Goal: Information Seeking & Learning: Learn about a topic

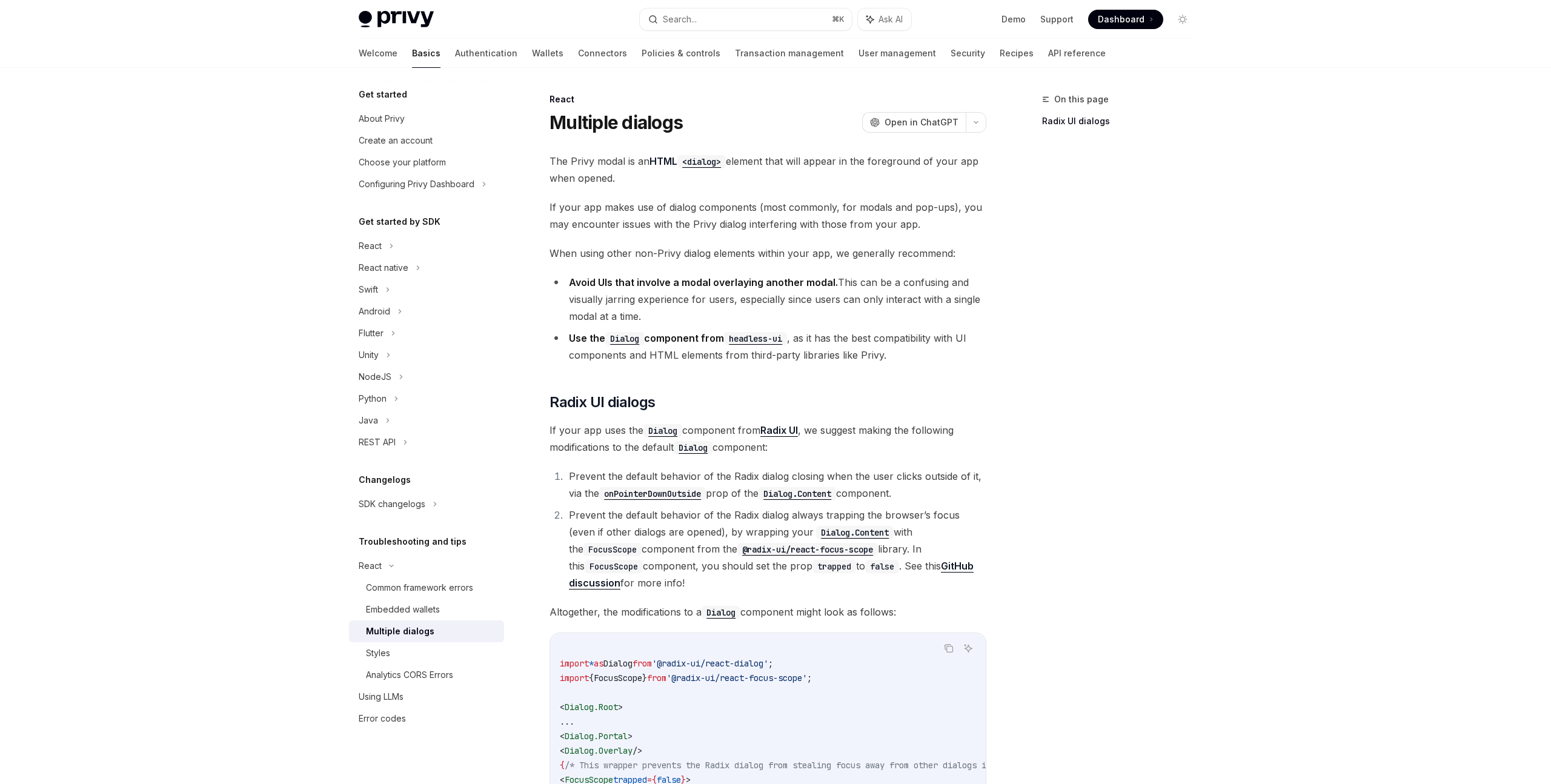
scroll to position [265, 0]
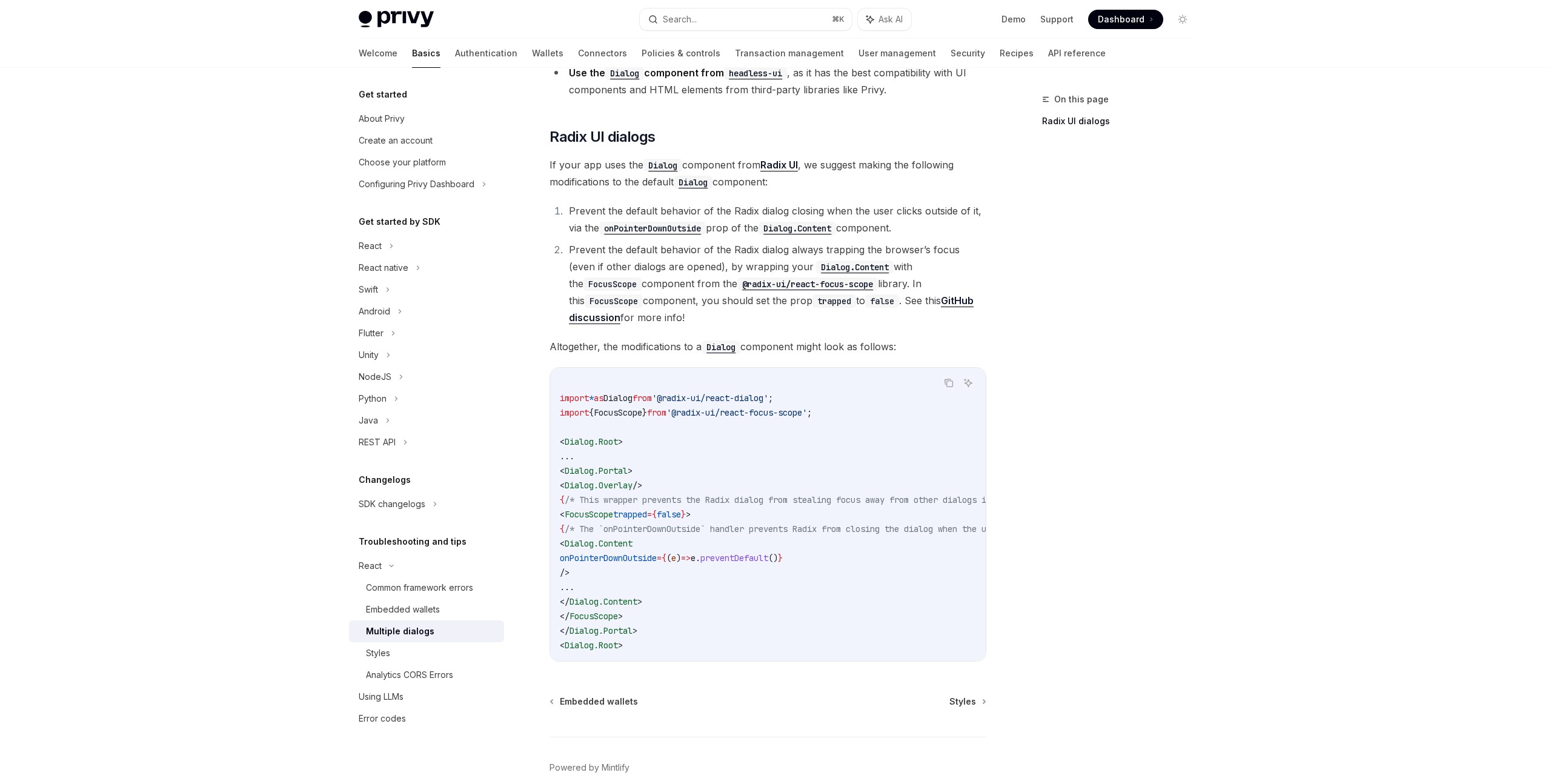
click at [565, 212] on li "Prevent the default behavior of the Radix dialog closing when the user clicks o…" at bounding box center [776, 220] width 421 height 34
click at [411, 254] on div "React" at bounding box center [427, 246] width 155 height 22
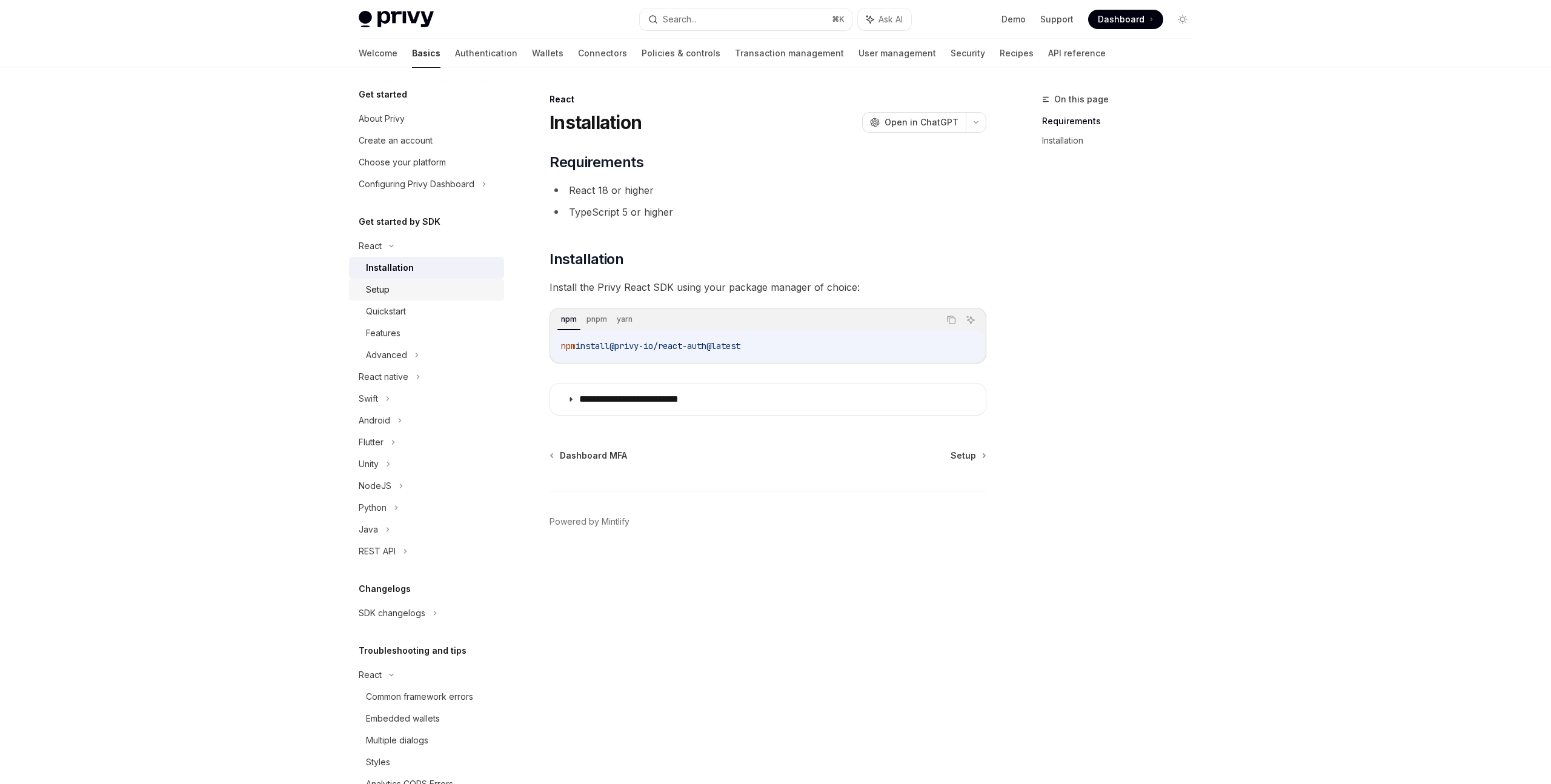
click at [405, 293] on div "Setup" at bounding box center [431, 290] width 131 height 15
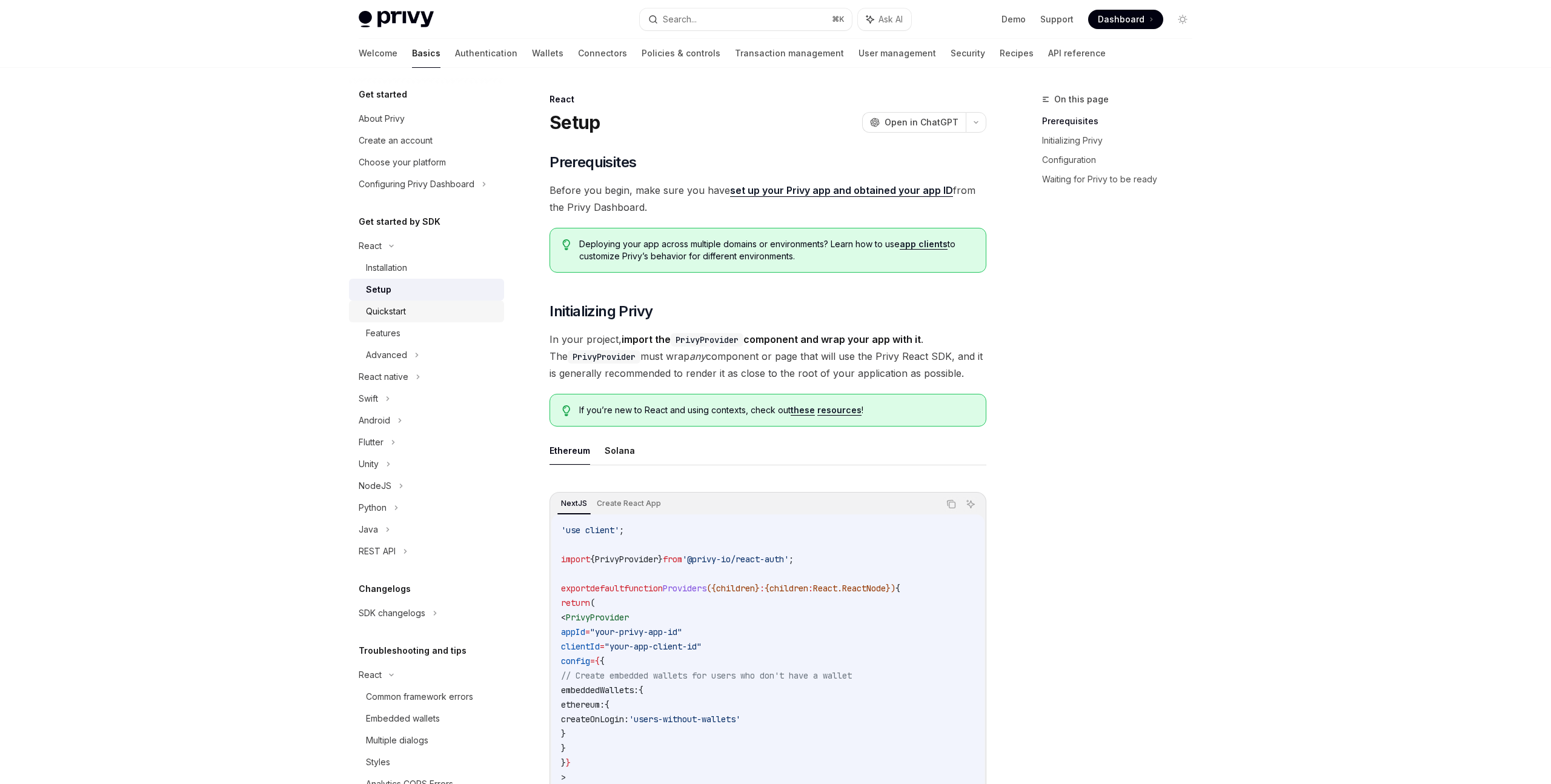
click at [404, 307] on div "Quickstart" at bounding box center [386, 311] width 40 height 15
type textarea "*"
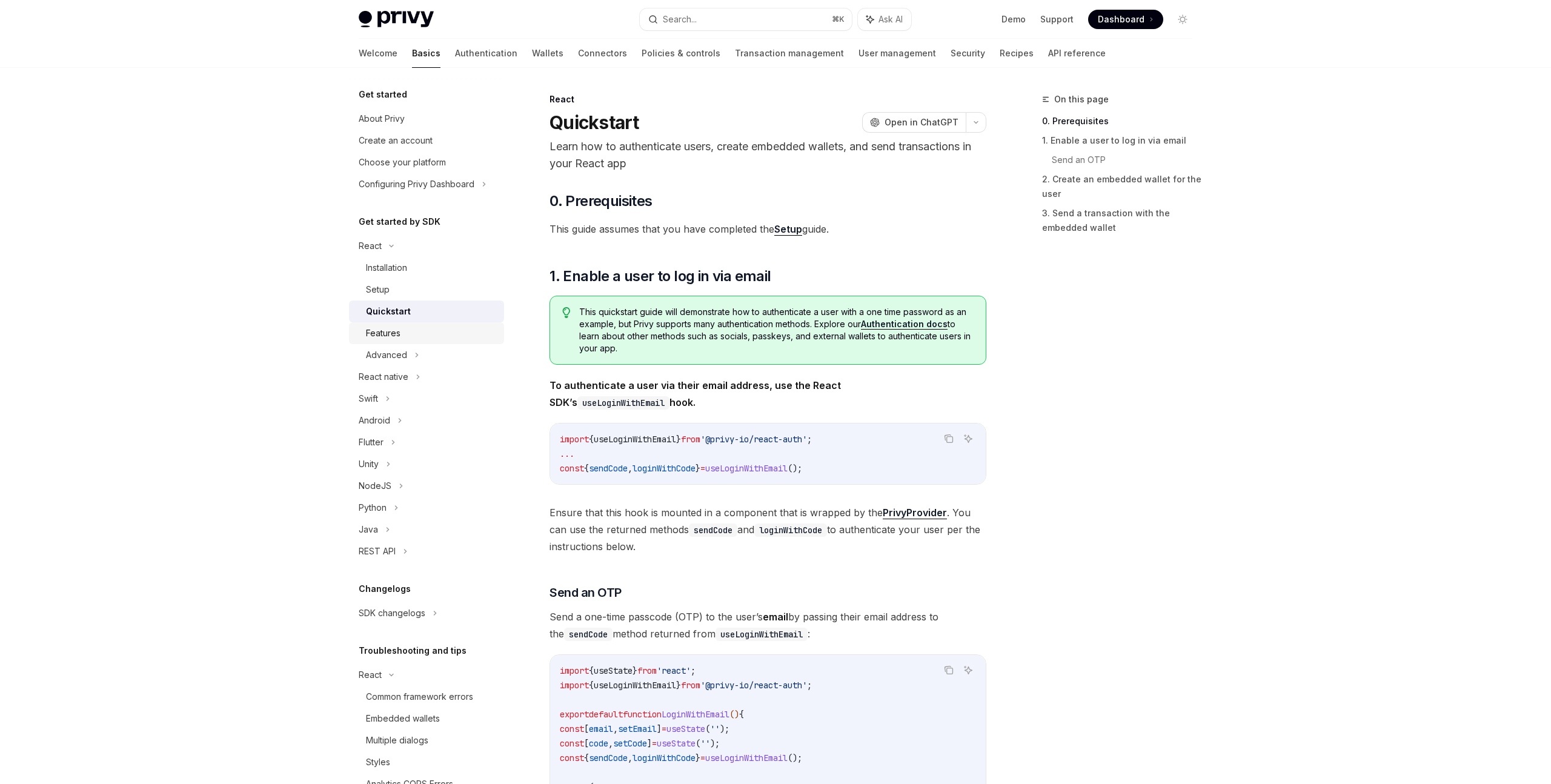
click at [402, 328] on div "Features" at bounding box center [431, 334] width 131 height 15
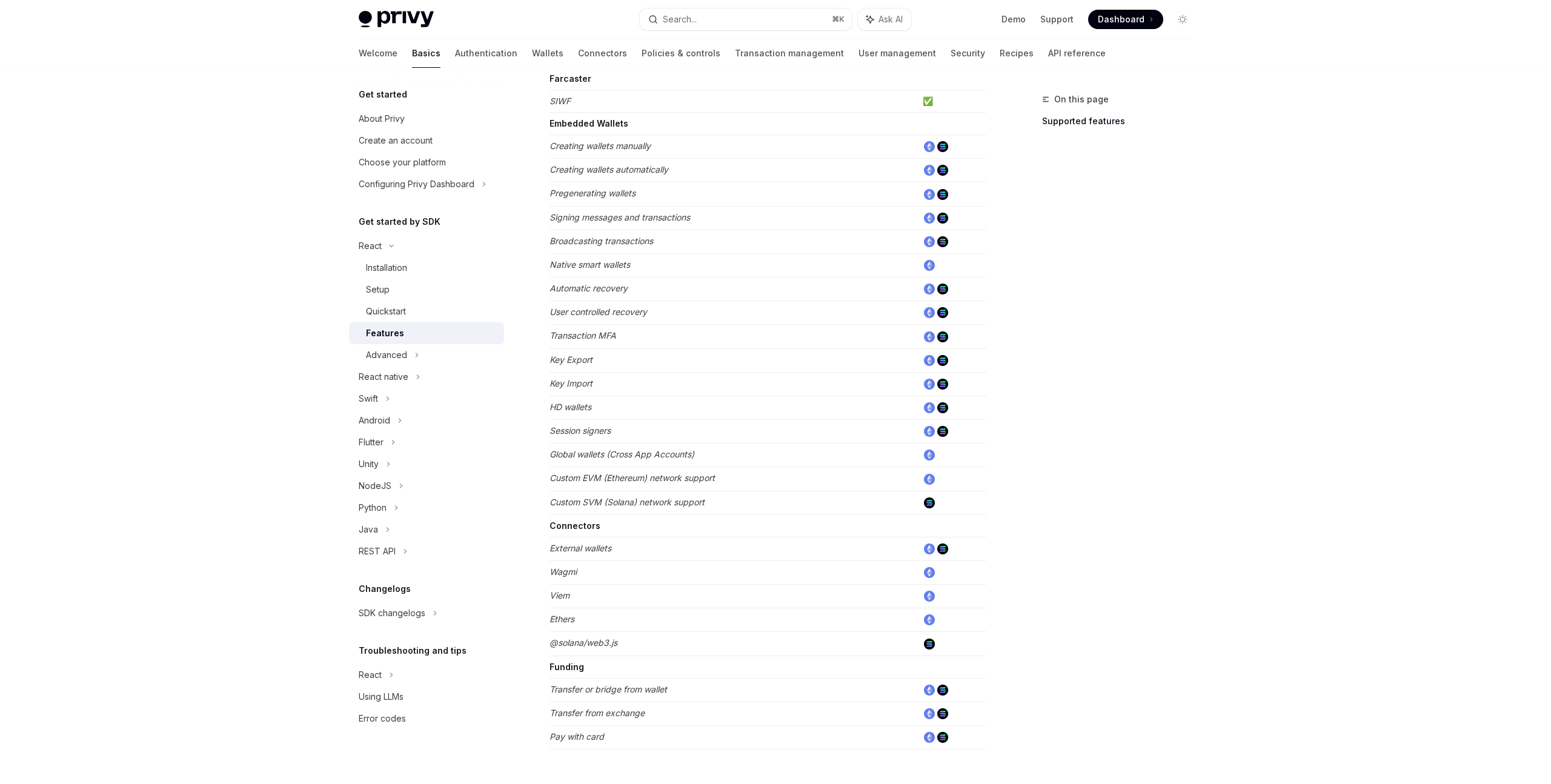
scroll to position [351, 0]
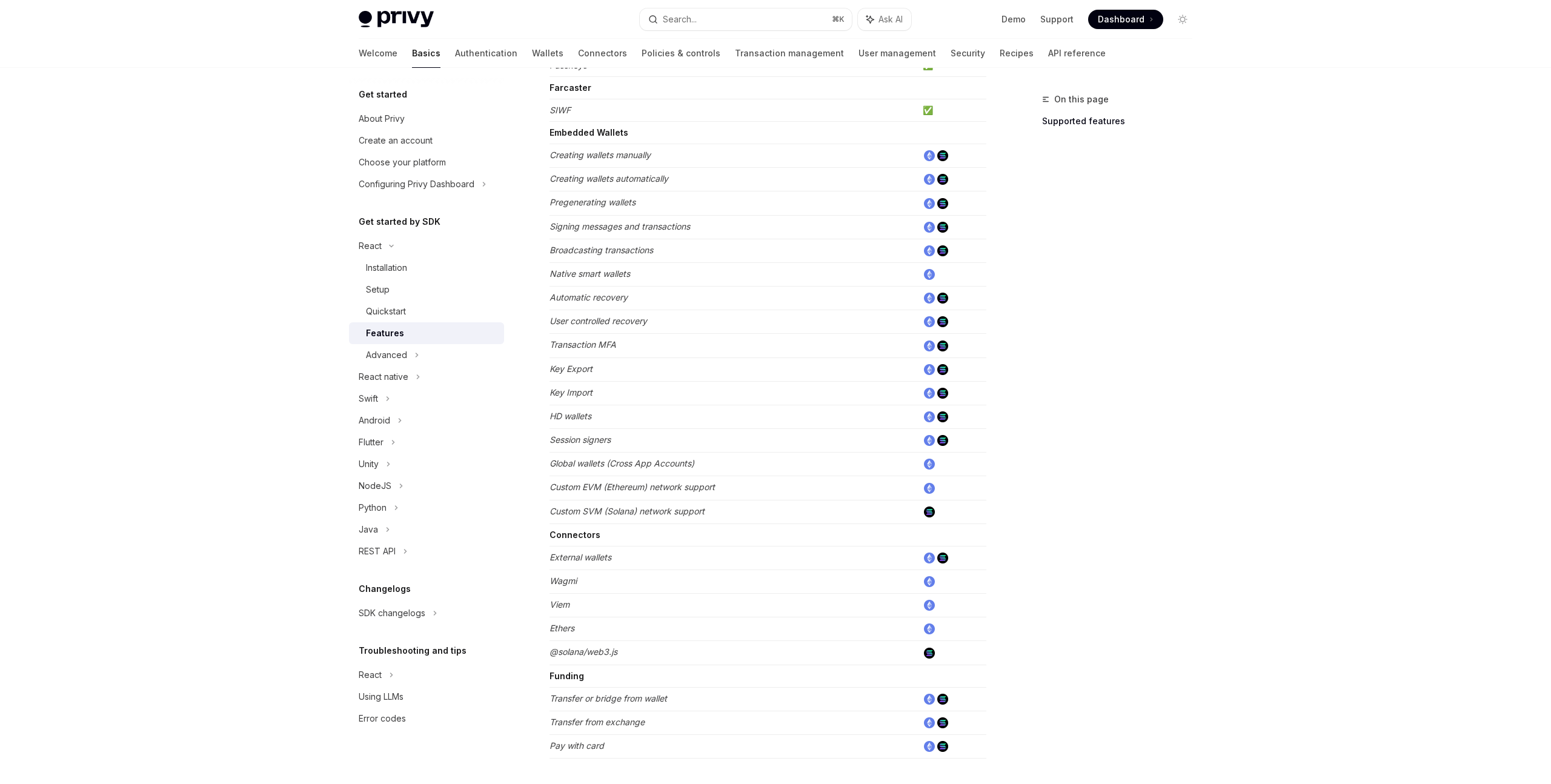
click at [596, 654] on em "@solana/web3.js" at bounding box center [583, 651] width 68 height 10
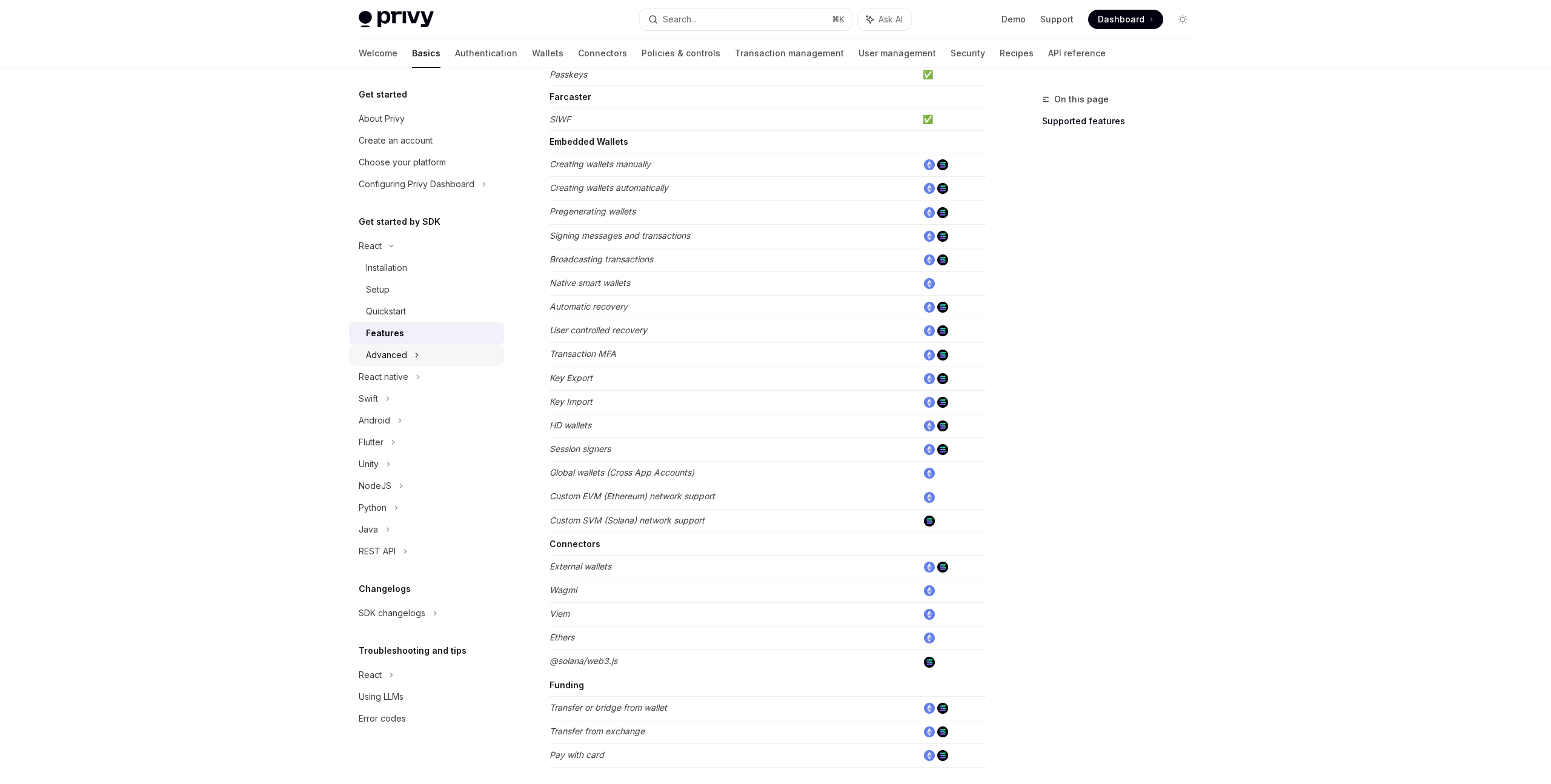
click at [403, 348] on div "Advanced" at bounding box center [386, 355] width 41 height 15
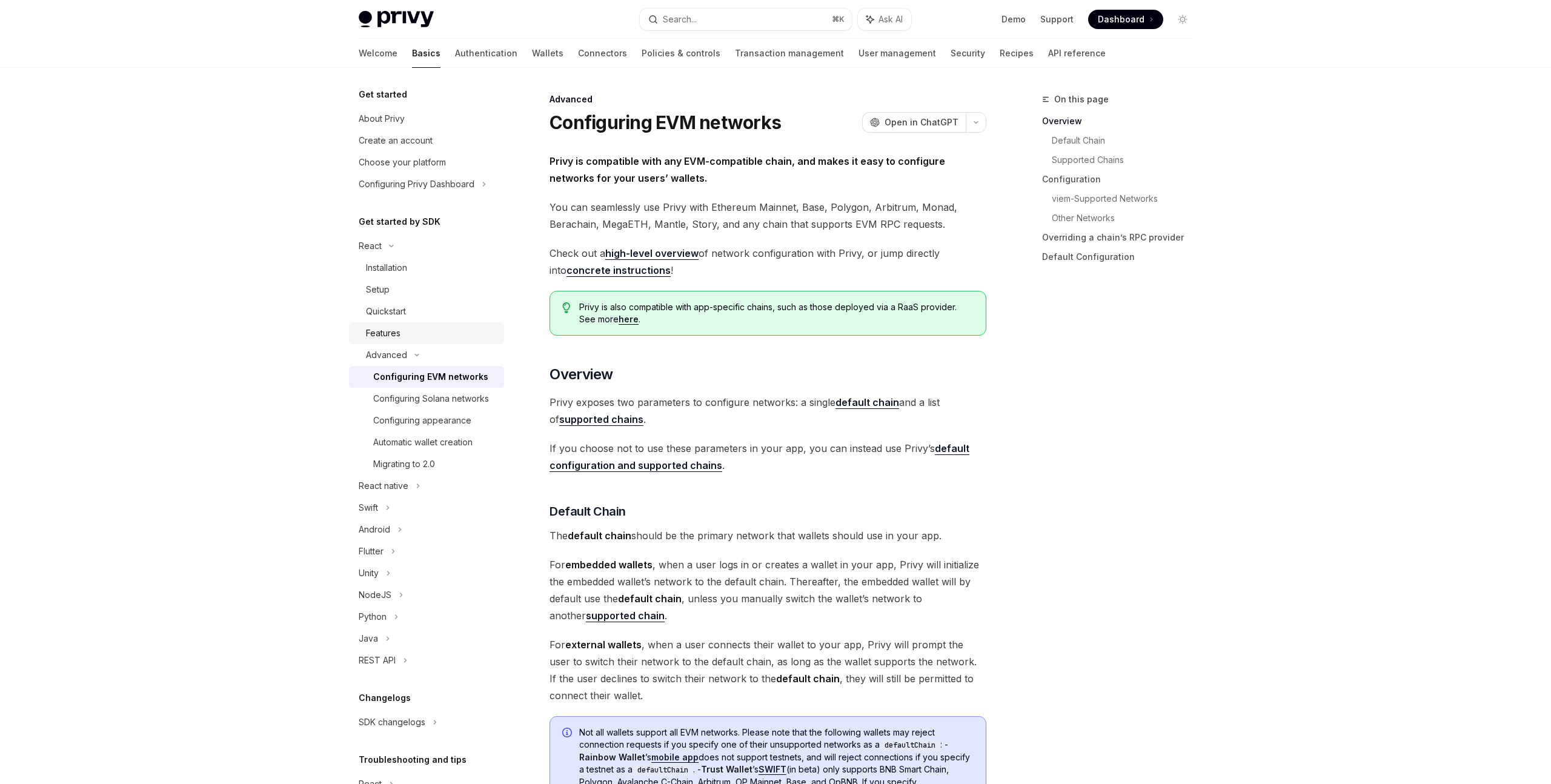
click at [402, 334] on div "Features" at bounding box center [431, 334] width 131 height 15
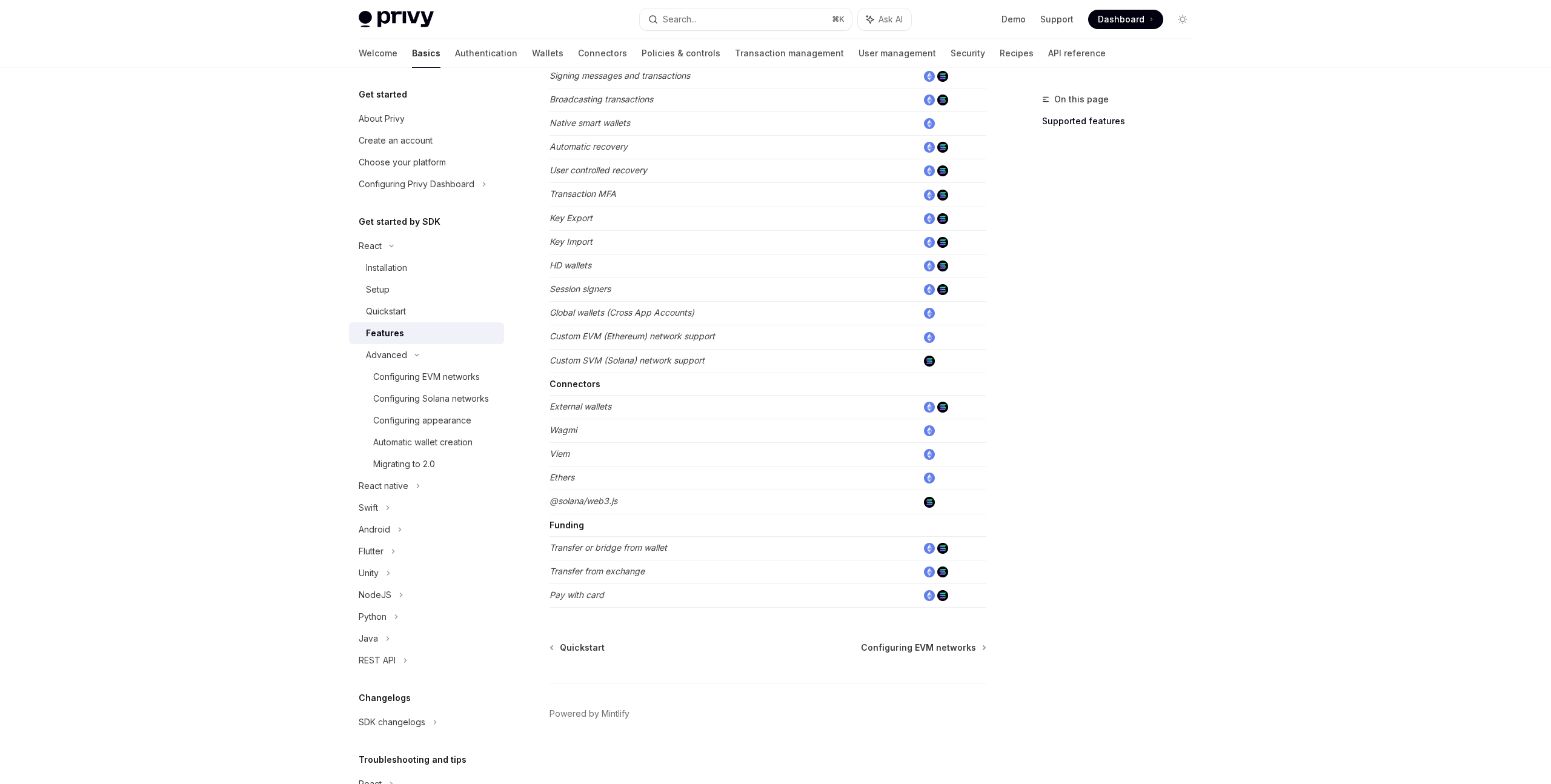
scroll to position [505, 0]
click at [396, 384] on link "Configuring EVM networks" at bounding box center [427, 376] width 155 height 22
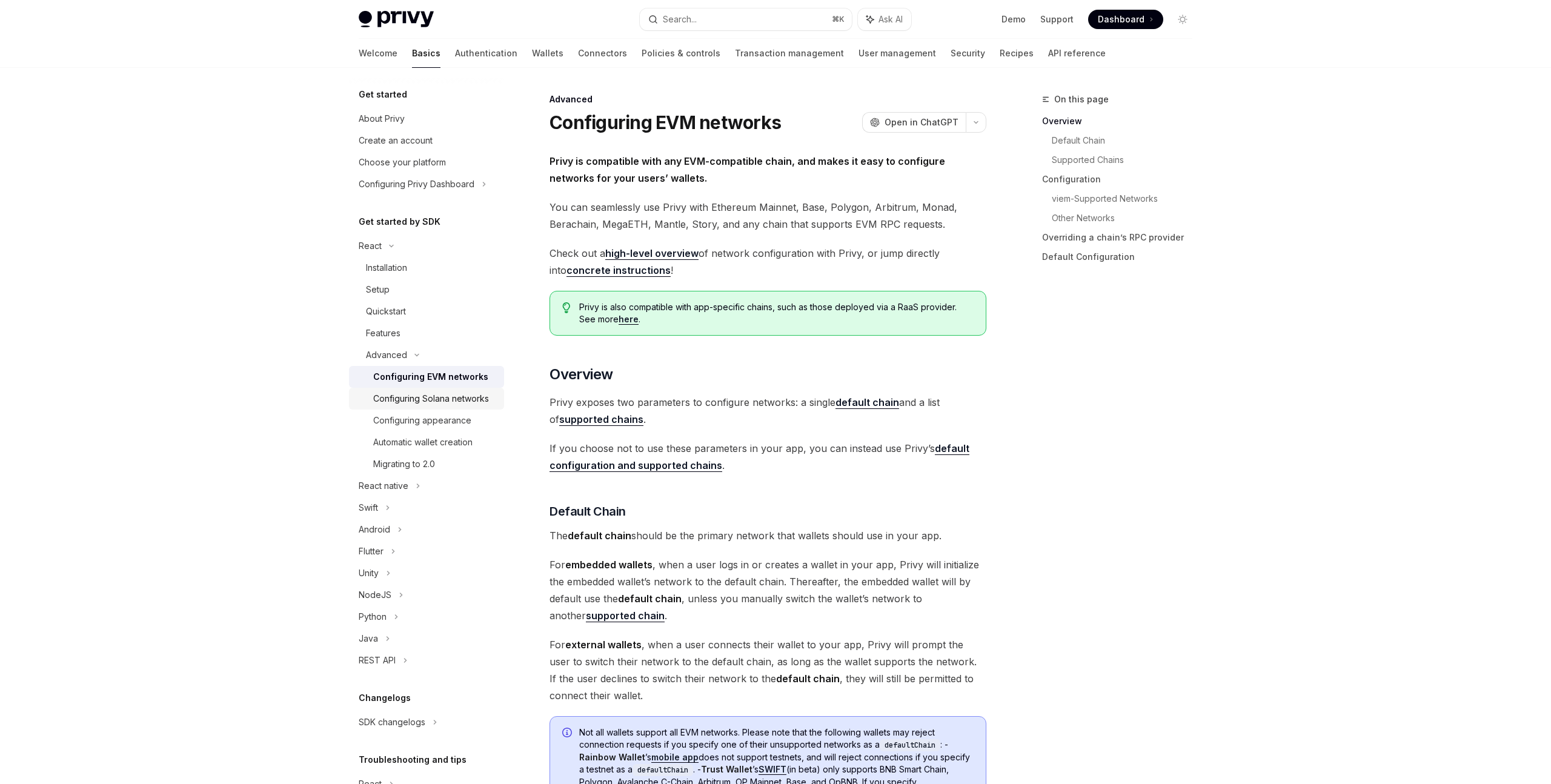
click at [455, 398] on div "Configuring Solana networks" at bounding box center [431, 398] width 115 height 15
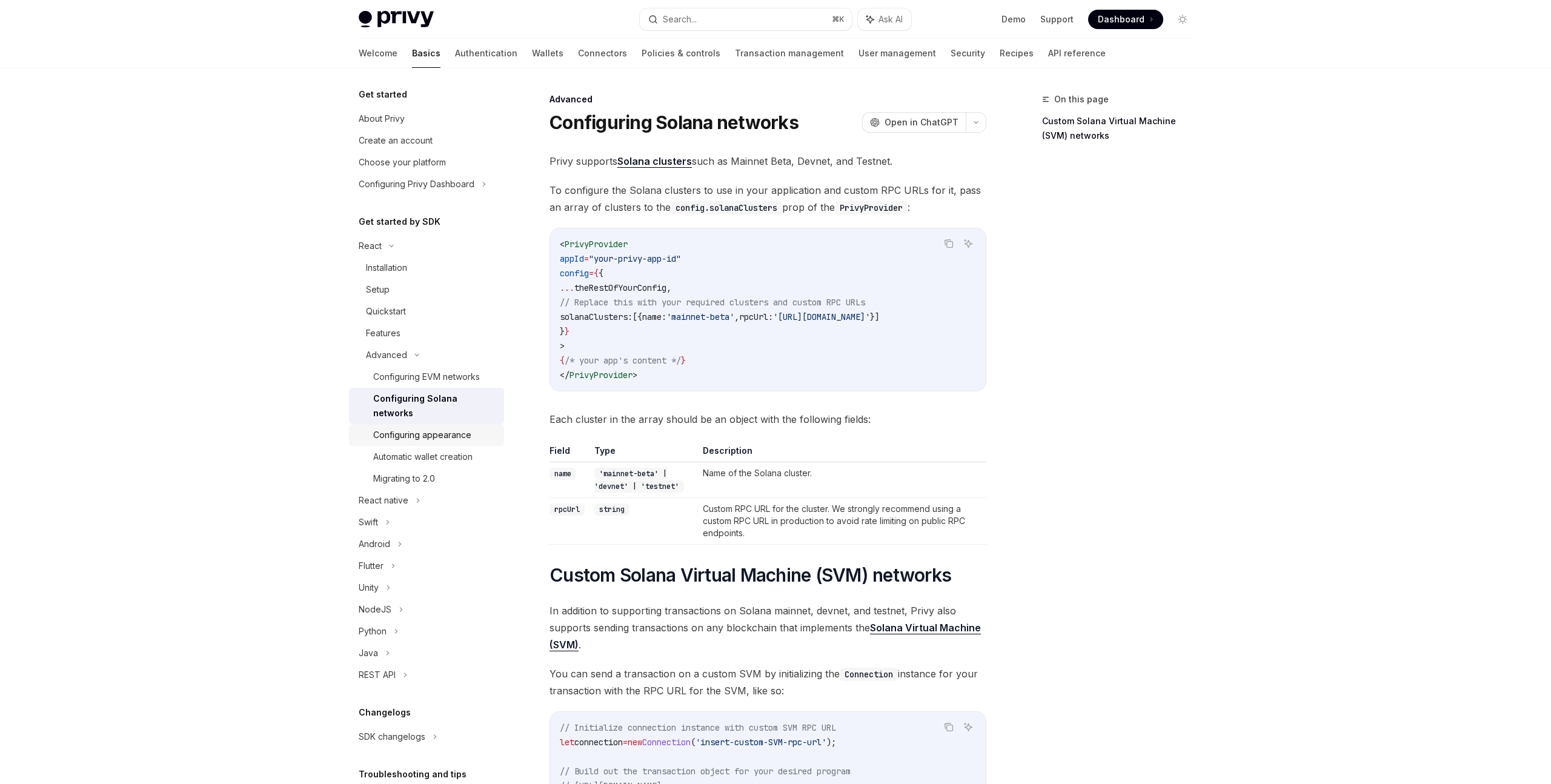
click at [447, 427] on div "Configuring appearance" at bounding box center [422, 435] width 98 height 15
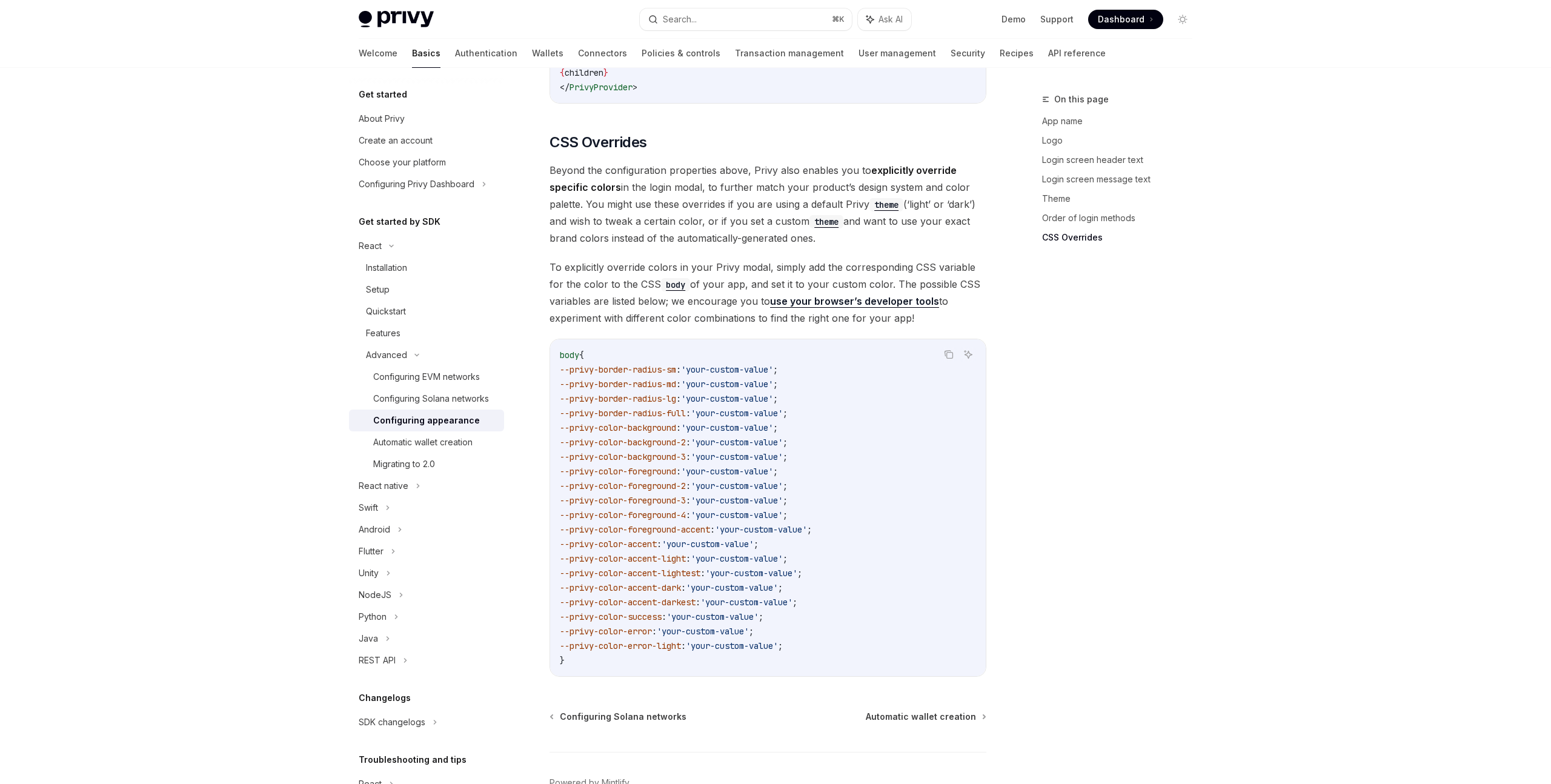
scroll to position [2831, 0]
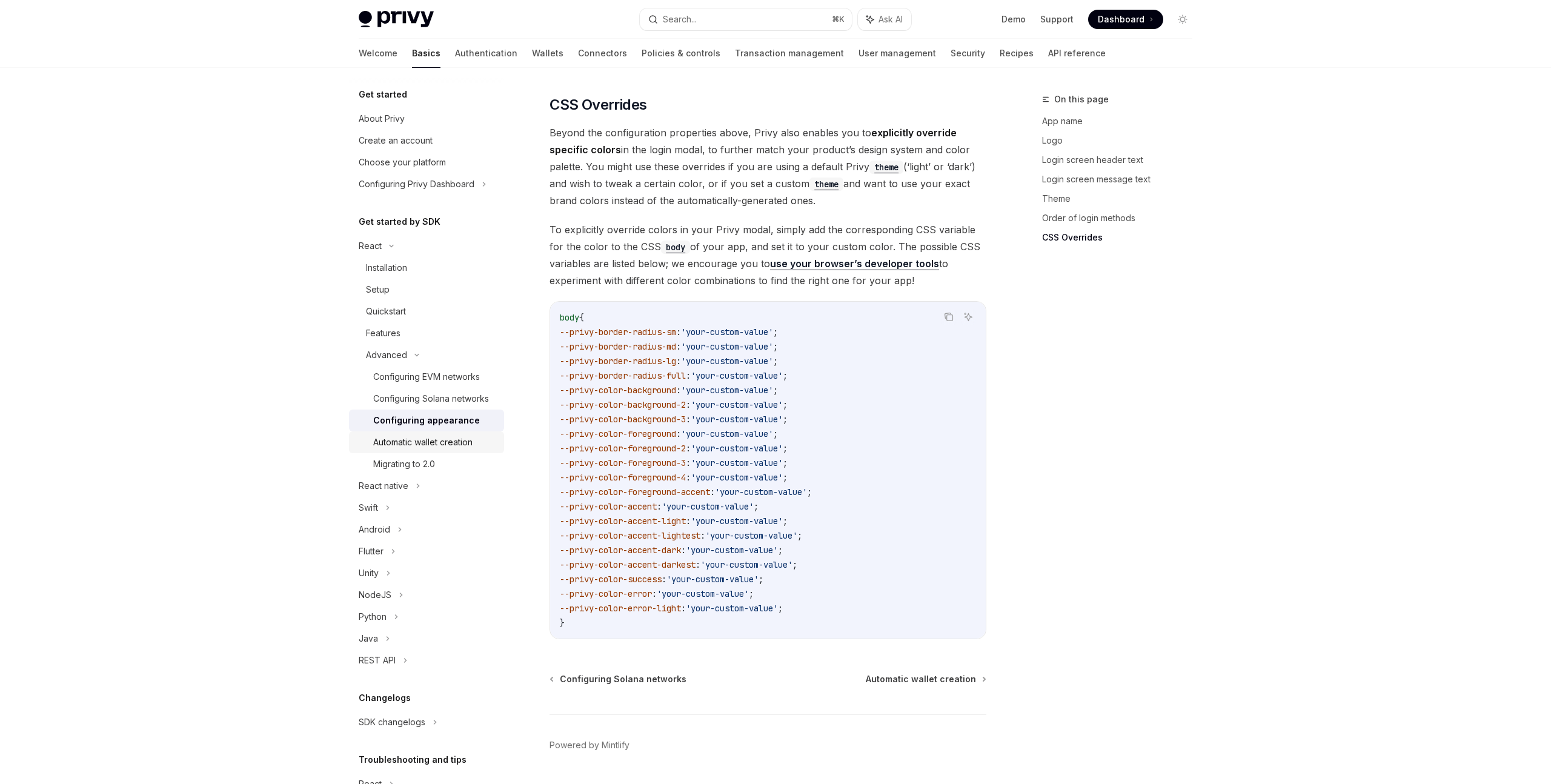
click at [425, 442] on div "Automatic wallet creation" at bounding box center [422, 442] width 99 height 15
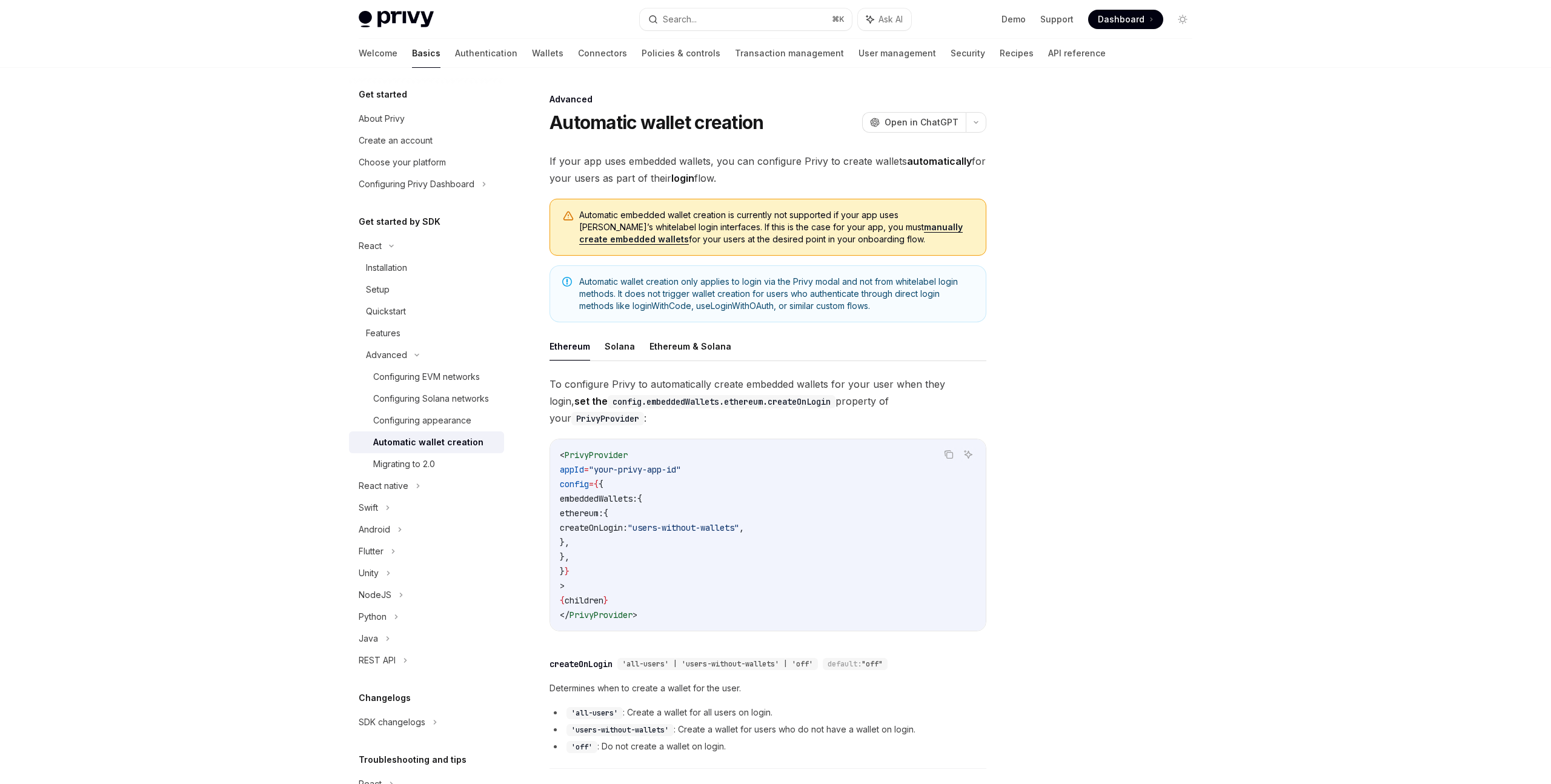
click at [1135, 529] on div at bounding box center [1110, 438] width 184 height 692
click at [1062, 557] on div at bounding box center [1110, 438] width 184 height 692
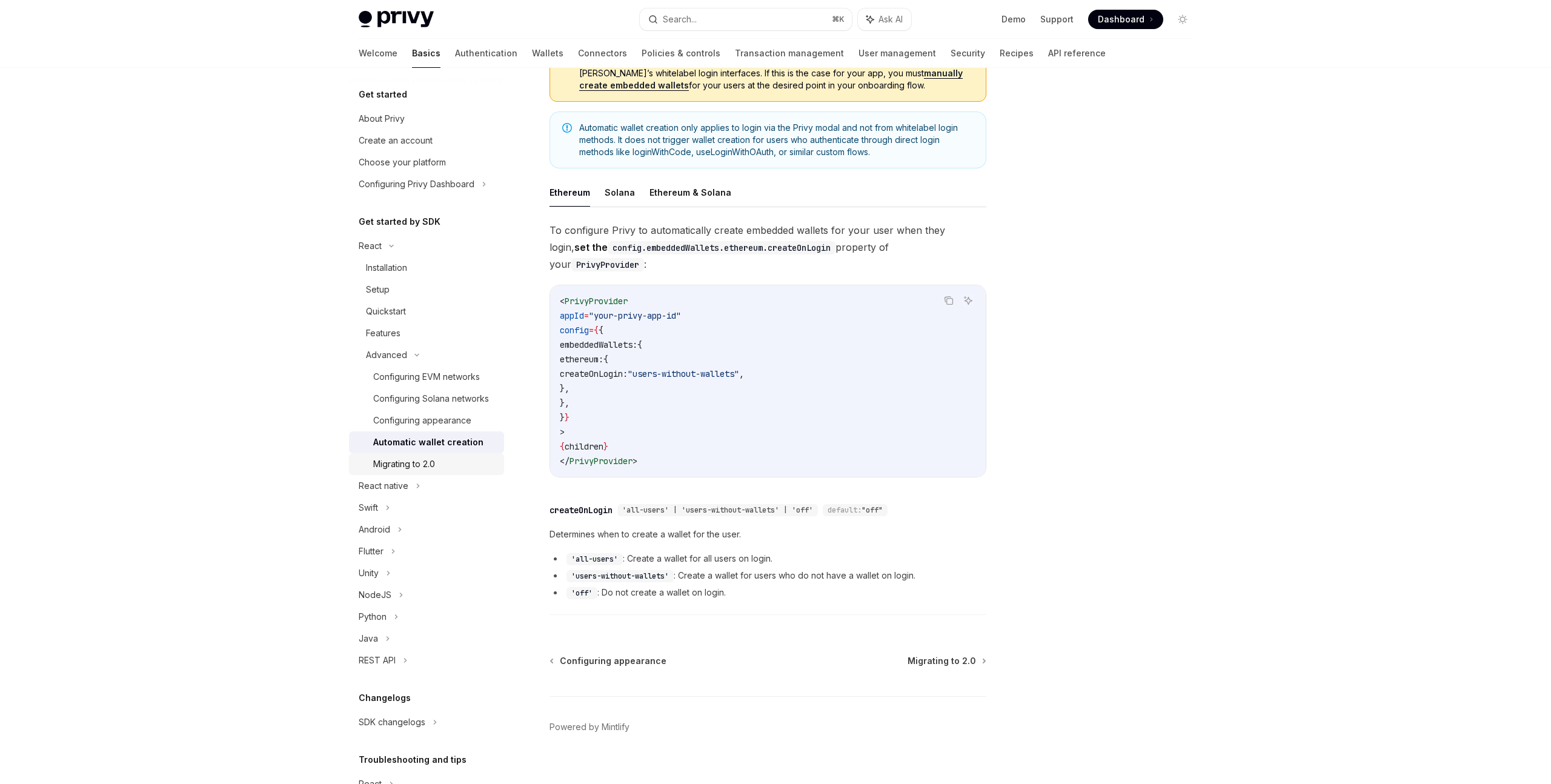
click at [417, 460] on div "Migrating to 2.0" at bounding box center [404, 464] width 62 height 15
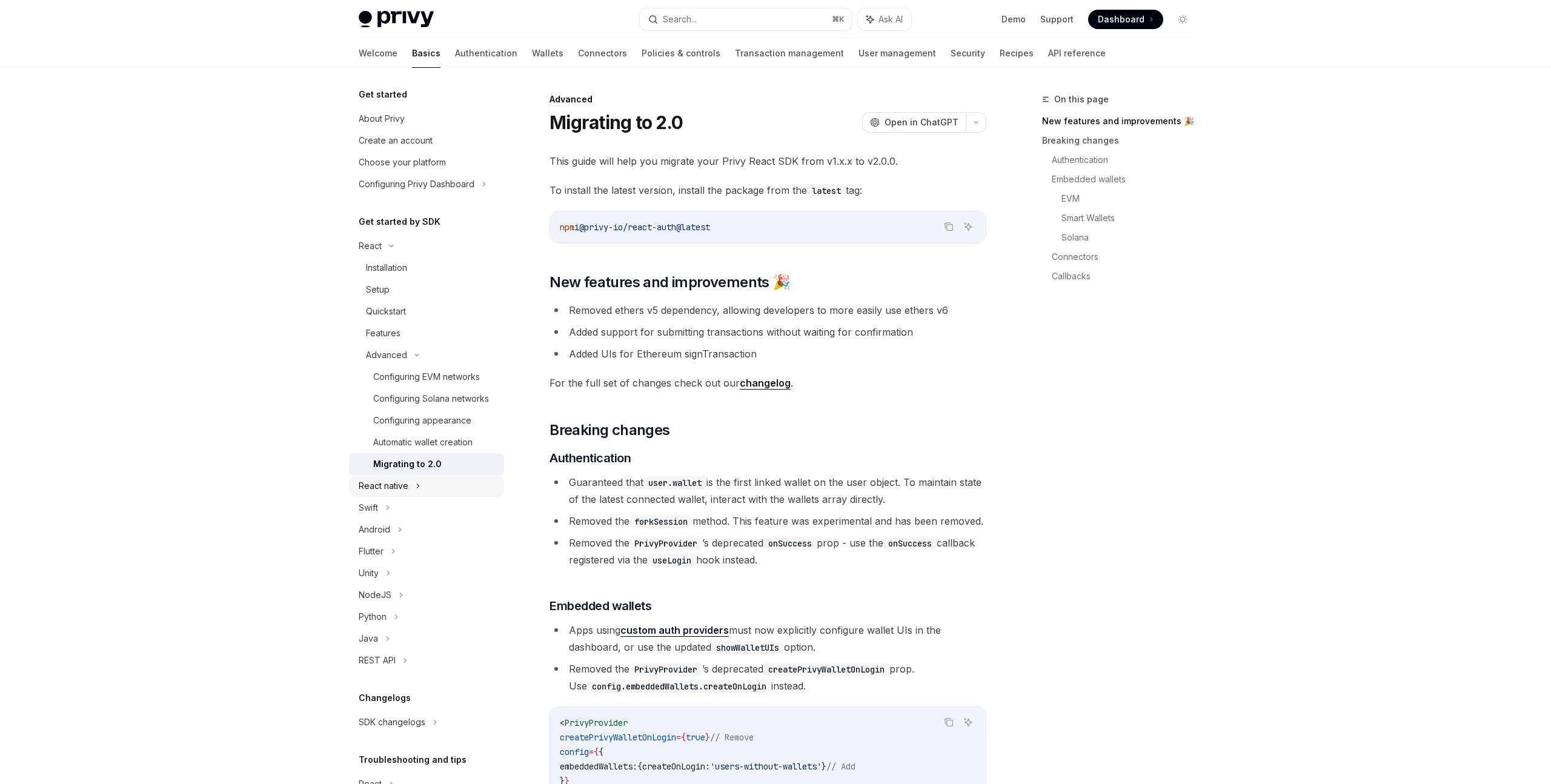
click at [410, 488] on div "React native" at bounding box center [427, 485] width 155 height 22
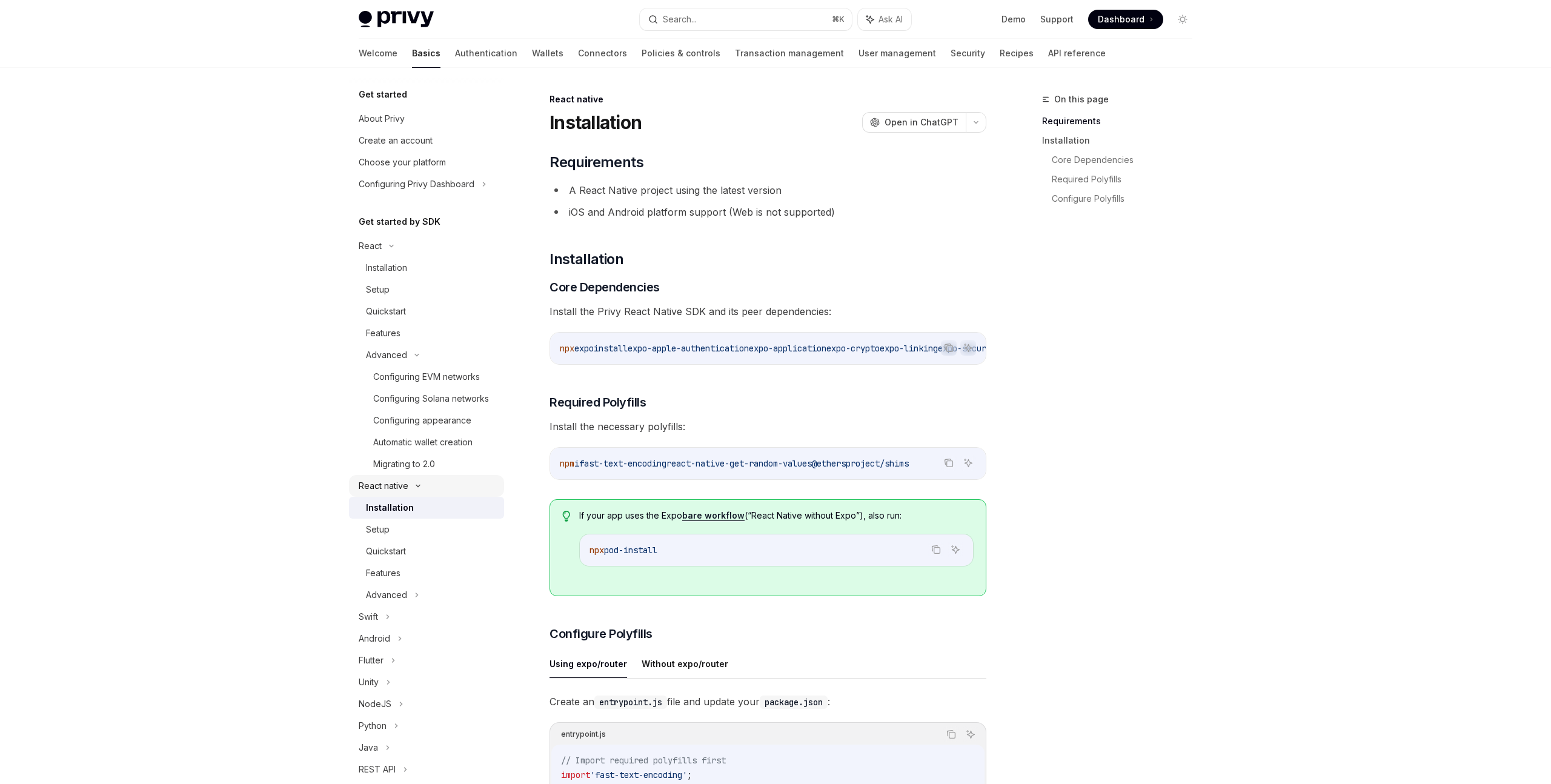
click at [421, 486] on icon at bounding box center [419, 485] width 15 height 5
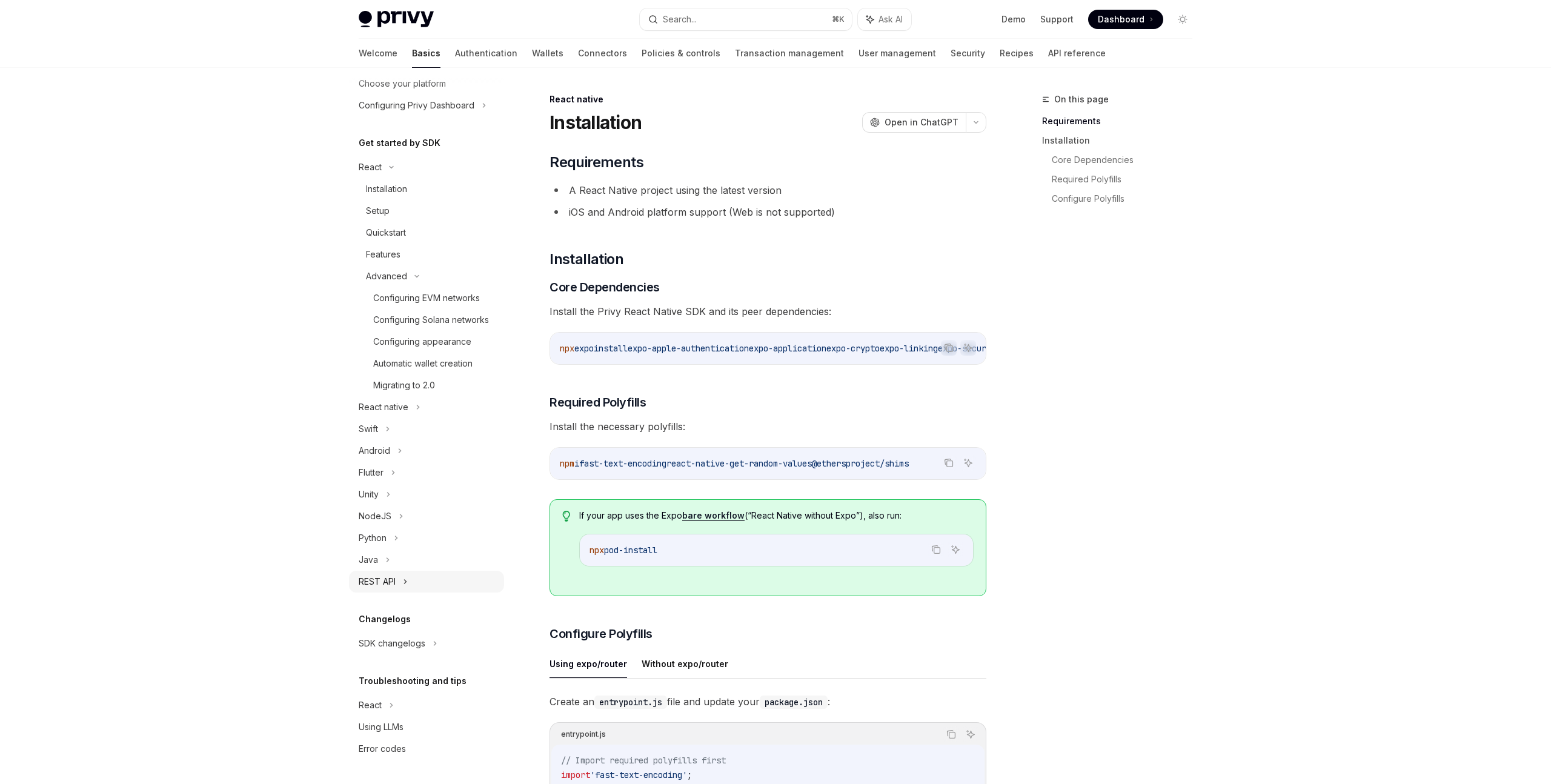
click at [399, 576] on div "REST API" at bounding box center [427, 581] width 155 height 22
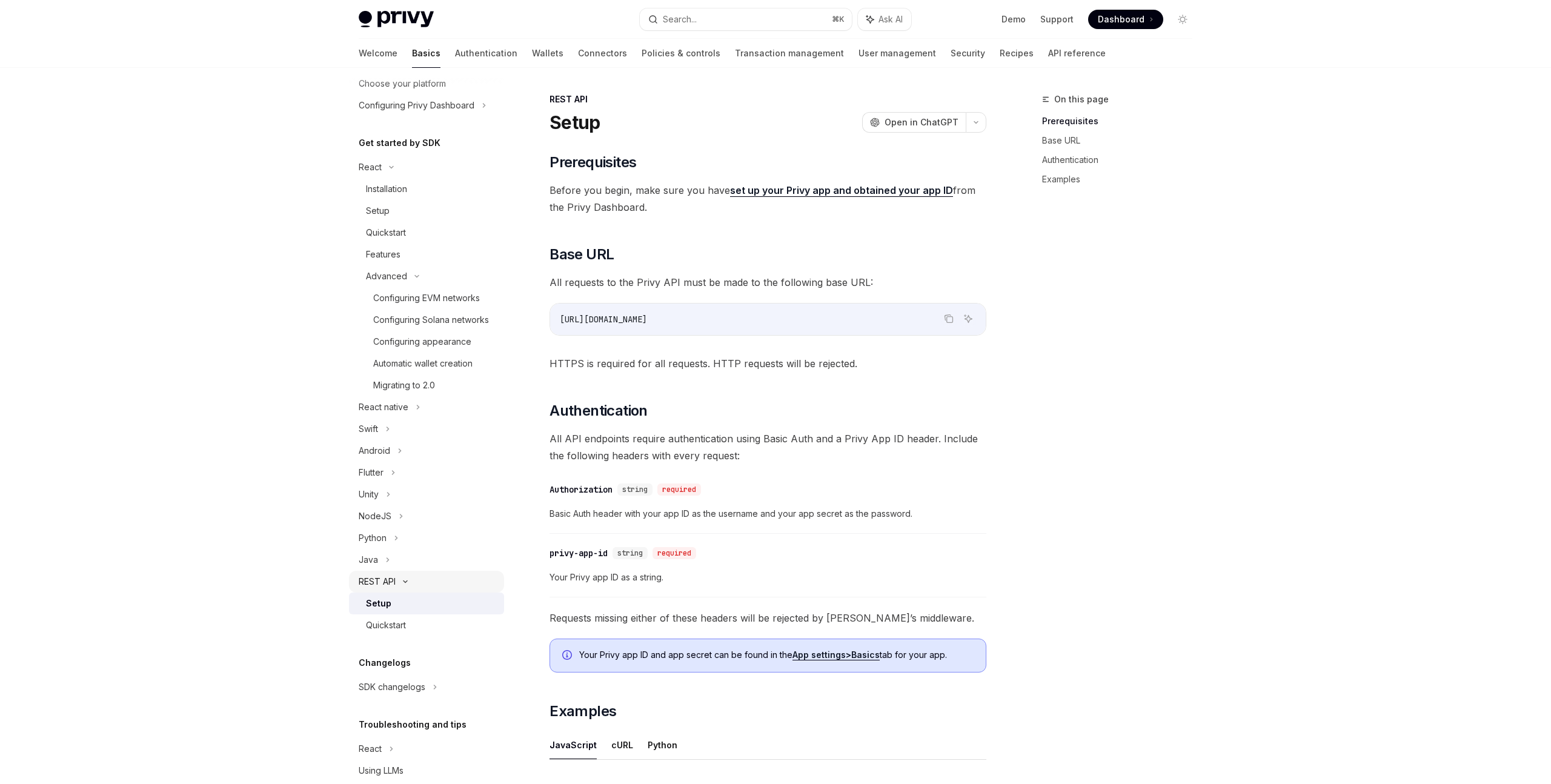
scroll to position [122, 0]
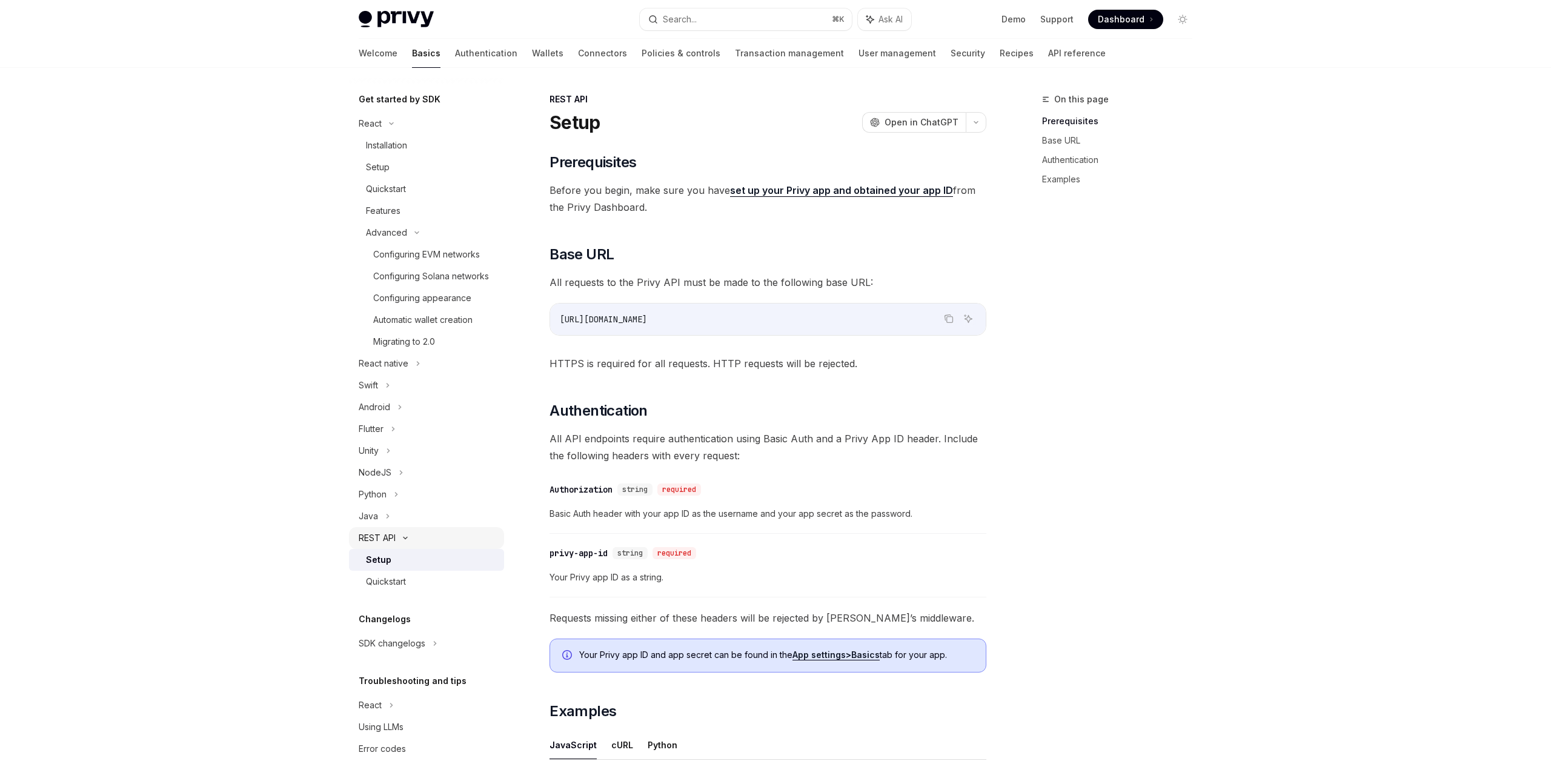
click at [399, 576] on div "Quickstart" at bounding box center [386, 581] width 40 height 15
type textarea "*"
